Goal: Find specific page/section

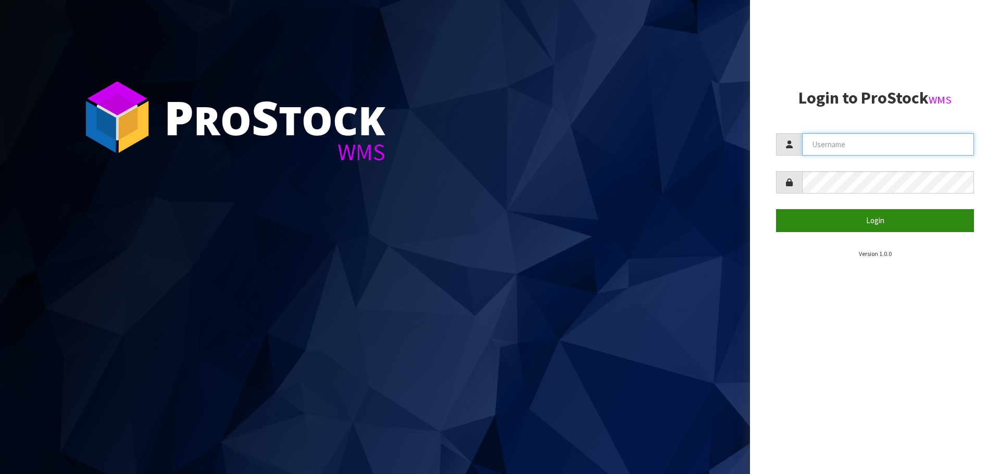
type input "[EMAIL_ADDRESS][DOMAIN_NAME]"
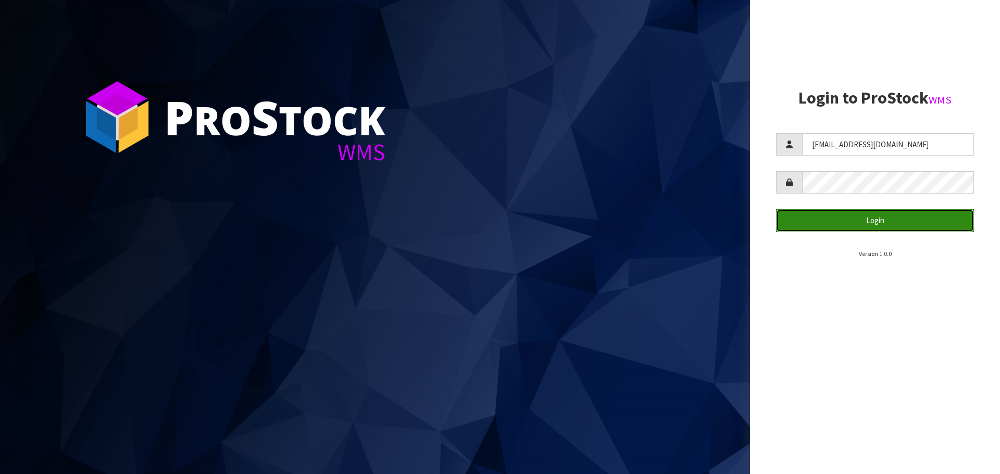
click at [866, 218] on button "Login" at bounding box center [875, 220] width 198 height 22
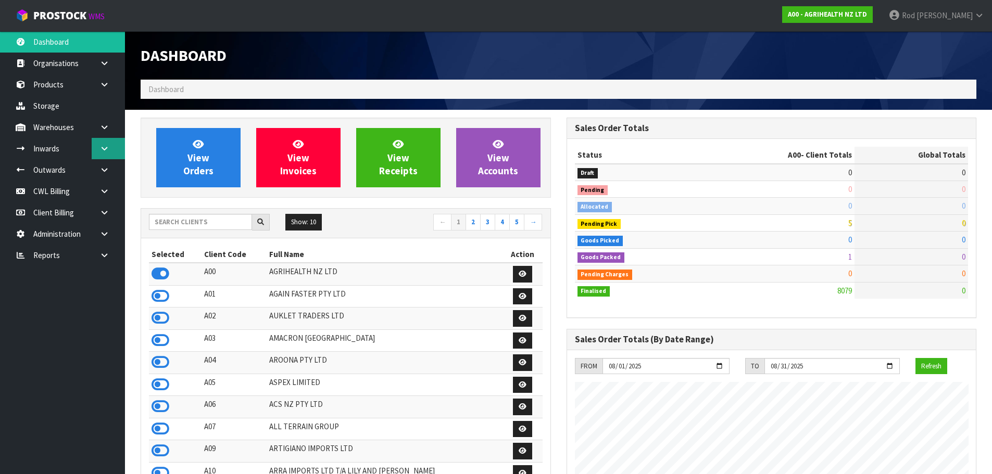
scroll to position [789, 425]
click at [106, 256] on icon at bounding box center [104, 255] width 10 height 8
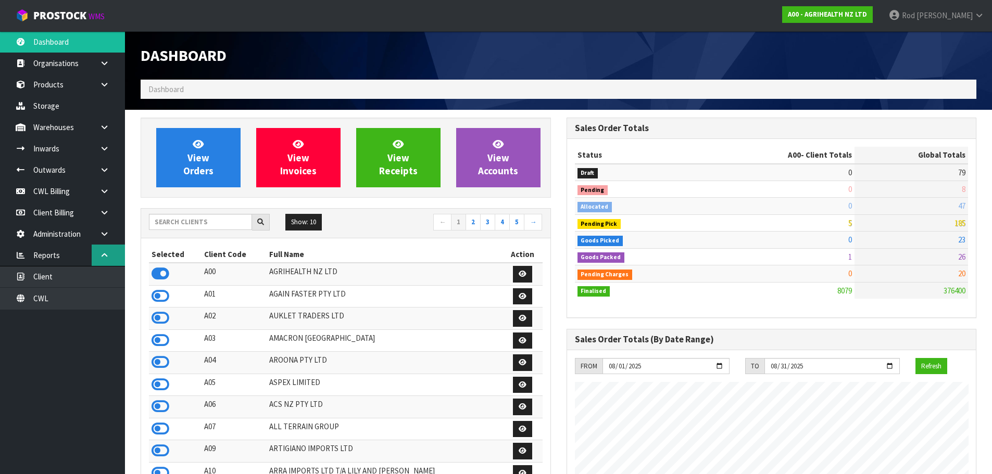
click at [104, 255] on icon at bounding box center [104, 255] width 10 height 8
click at [52, 295] on link "CWL" at bounding box center [62, 298] width 125 height 21
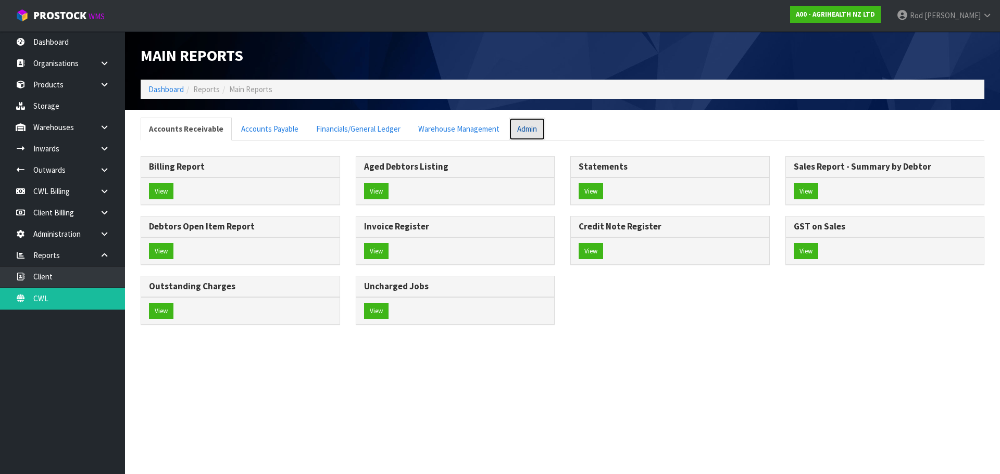
click at [516, 125] on link "Admin" at bounding box center [527, 129] width 36 height 22
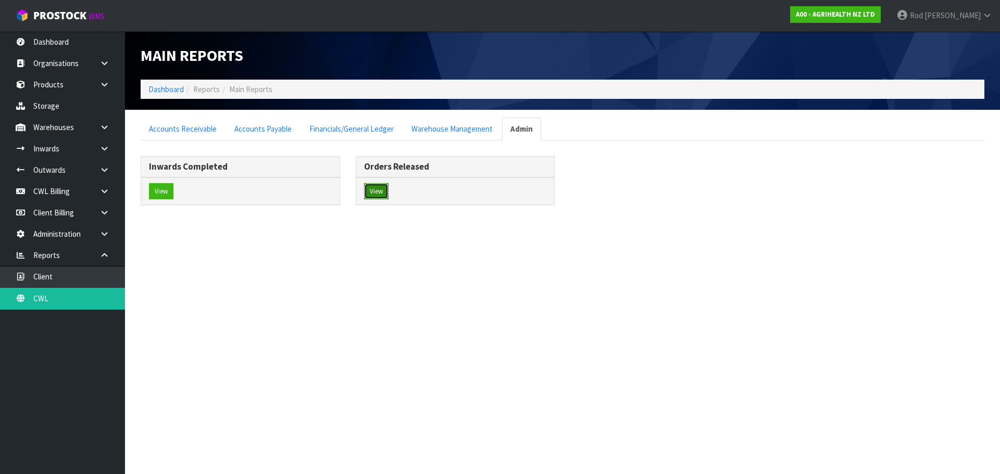
click at [374, 191] on button "View" at bounding box center [376, 191] width 24 height 17
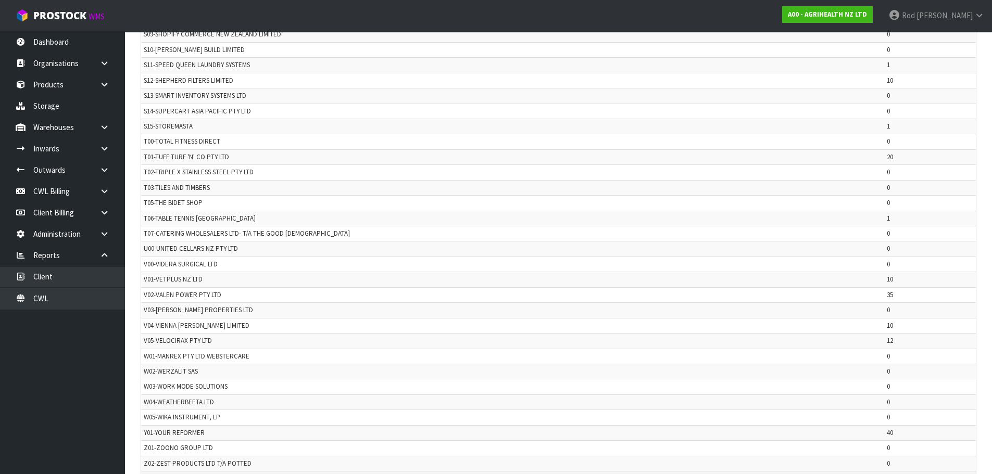
scroll to position [2451, 0]
